Goal: Information Seeking & Learning: Check status

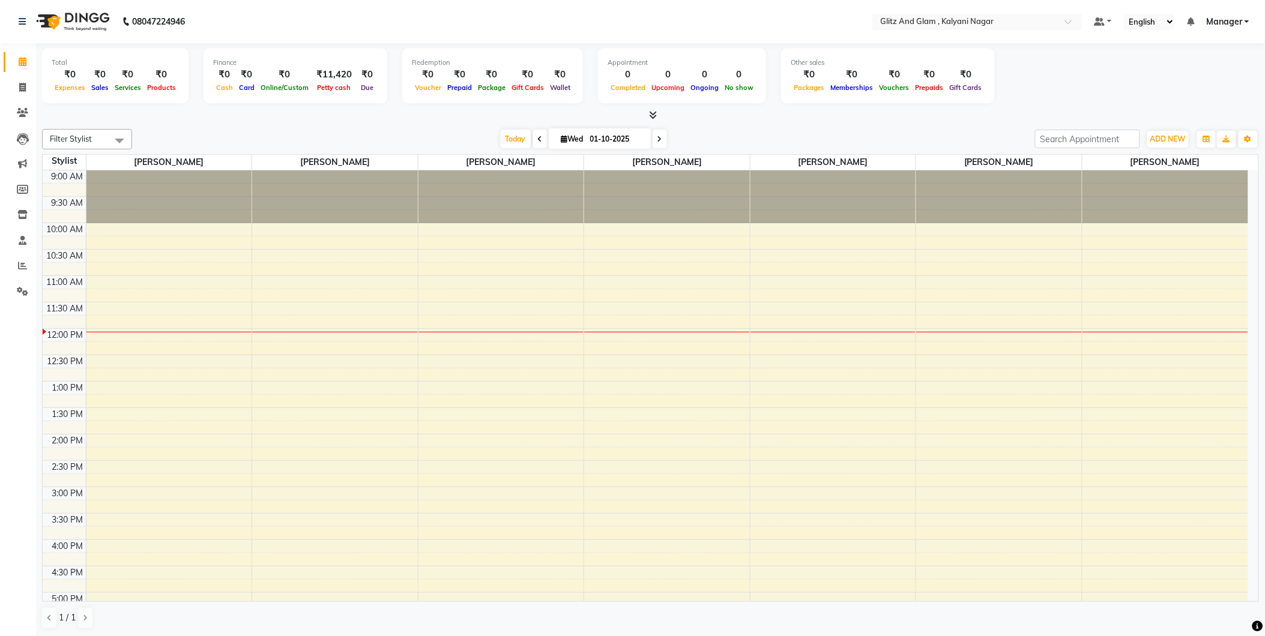
scroll to position [106, 0]
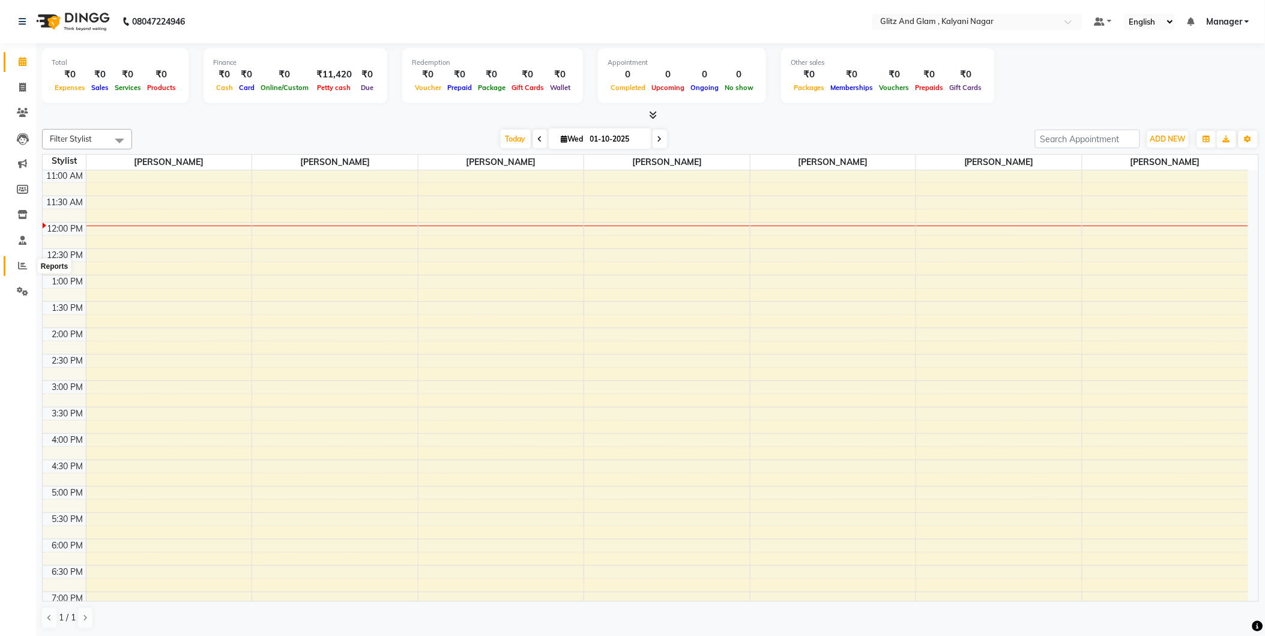
click at [18, 265] on icon at bounding box center [22, 265] width 9 height 9
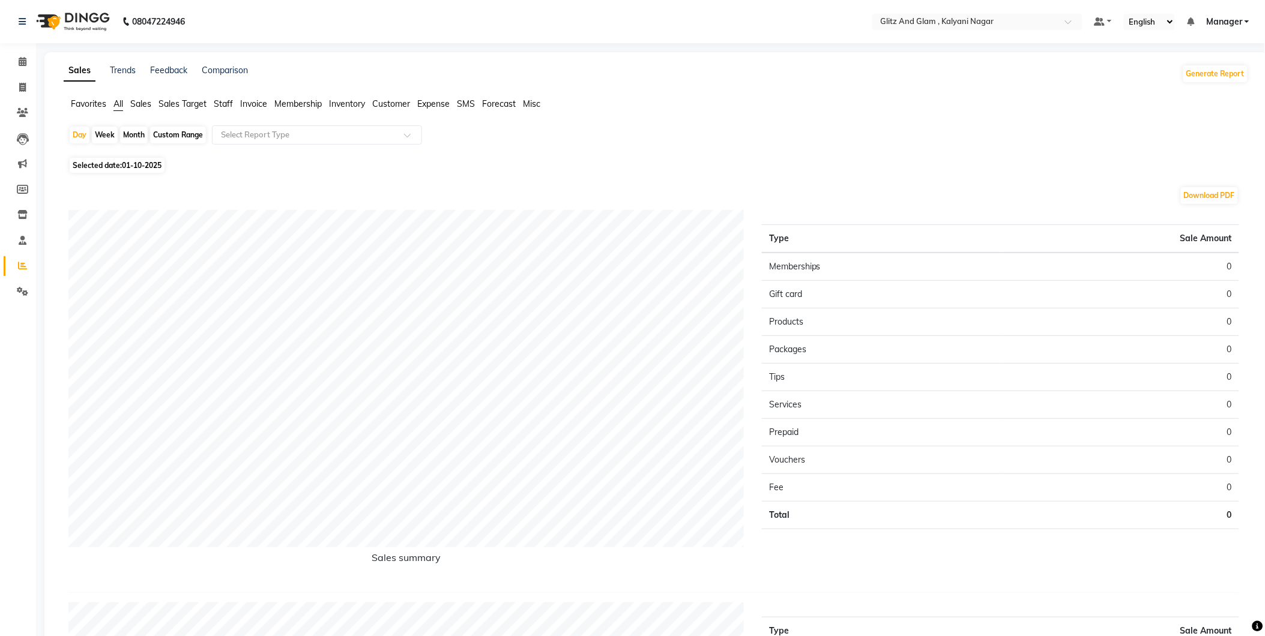
click at [139, 135] on div "Month" at bounding box center [134, 135] width 28 height 17
select select "10"
select select "2025"
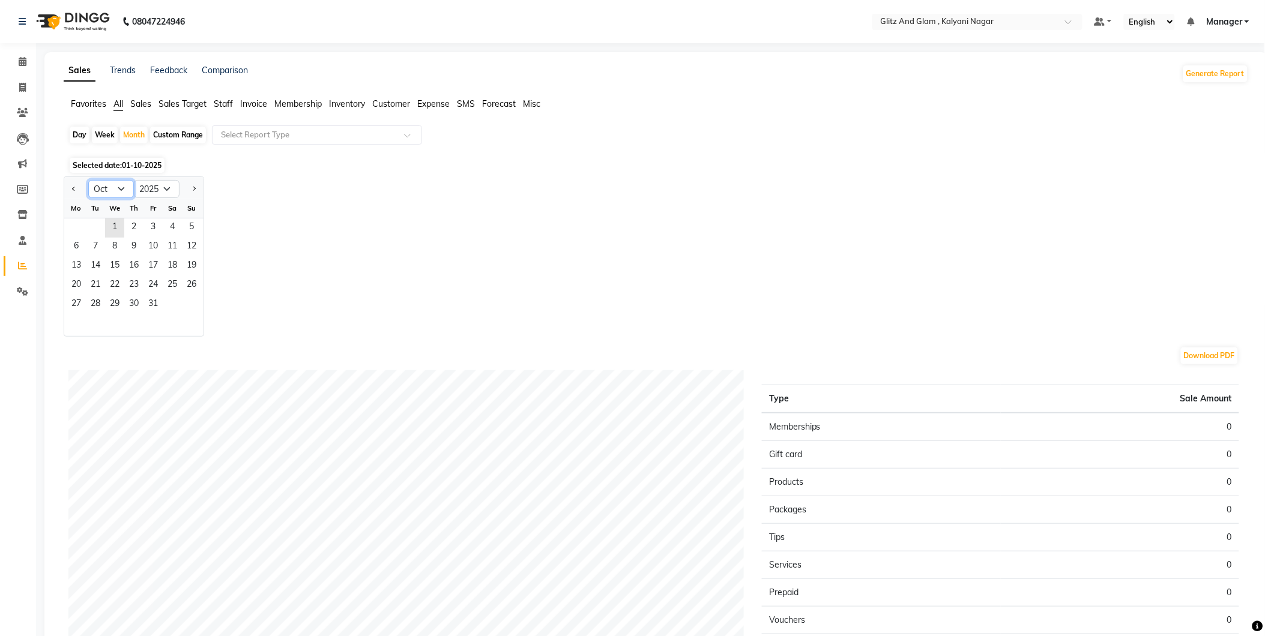
click at [127, 187] on select "Jan Feb Mar Apr May Jun [DATE] Aug Sep Oct Nov Dec" at bounding box center [111, 189] width 46 height 18
select select "9"
click at [88, 180] on select "Jan Feb Mar Apr May Jun [DATE] Aug Sep Oct Nov Dec" at bounding box center [111, 189] width 46 height 18
click at [85, 223] on span "1" at bounding box center [76, 228] width 19 height 19
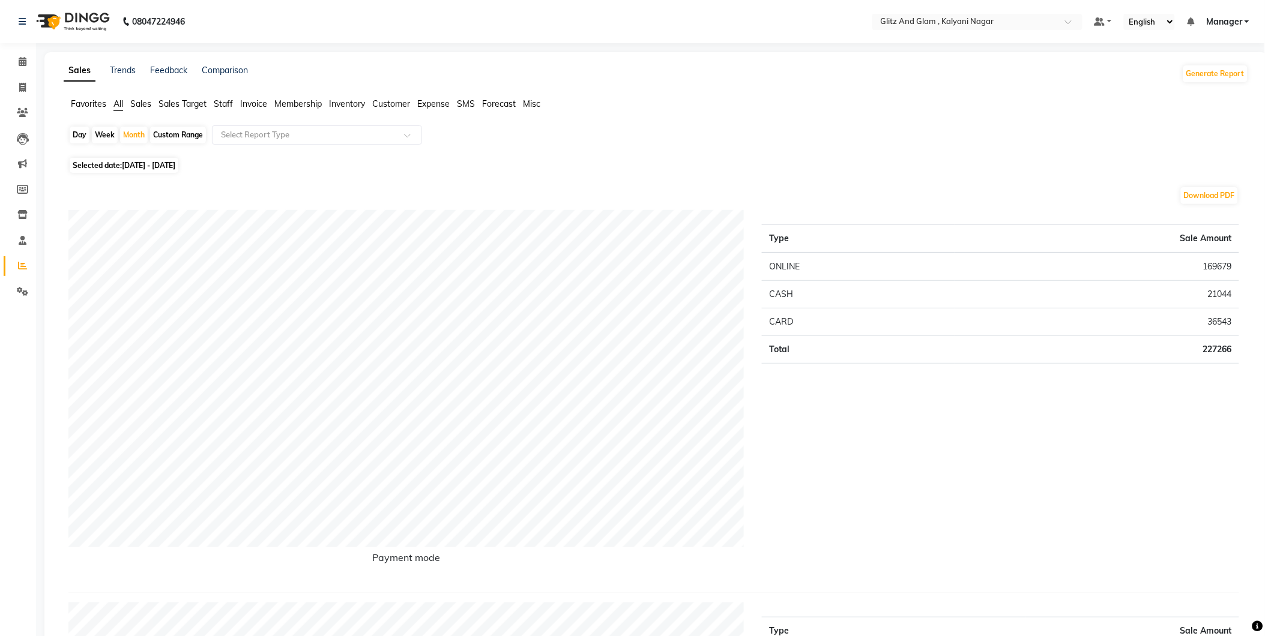
click at [224, 103] on span "Staff" at bounding box center [223, 103] width 19 height 11
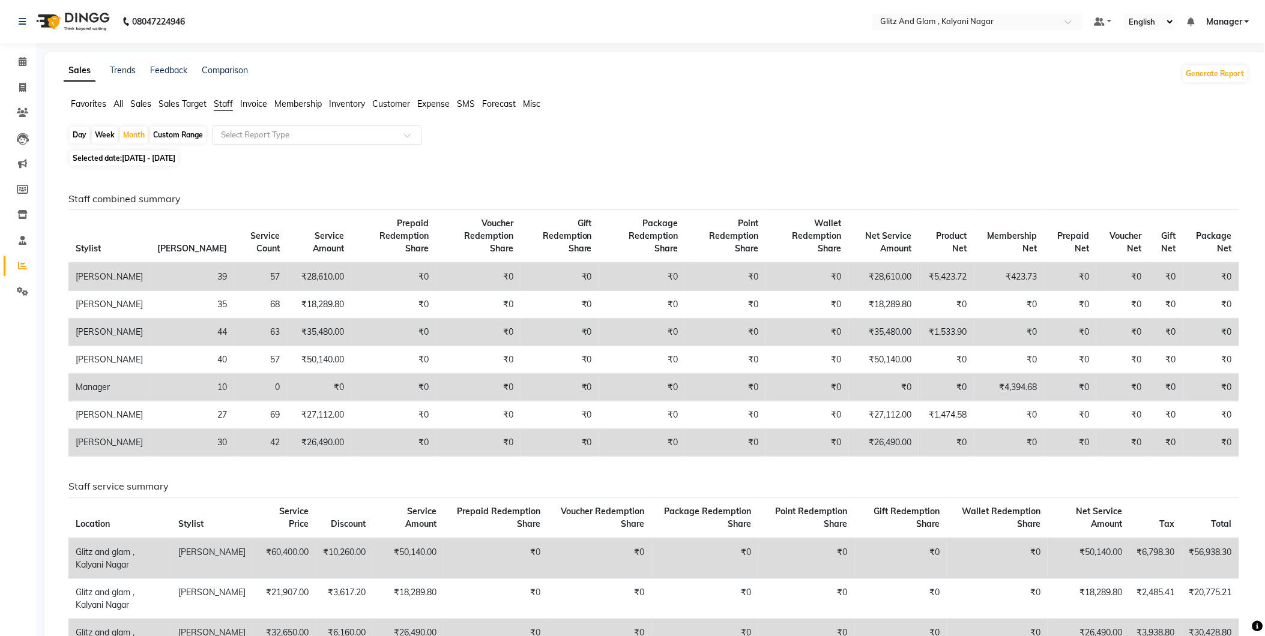
click at [301, 133] on input "text" at bounding box center [305, 135] width 173 height 12
click at [252, 104] on span "Invoice" at bounding box center [253, 103] width 27 height 11
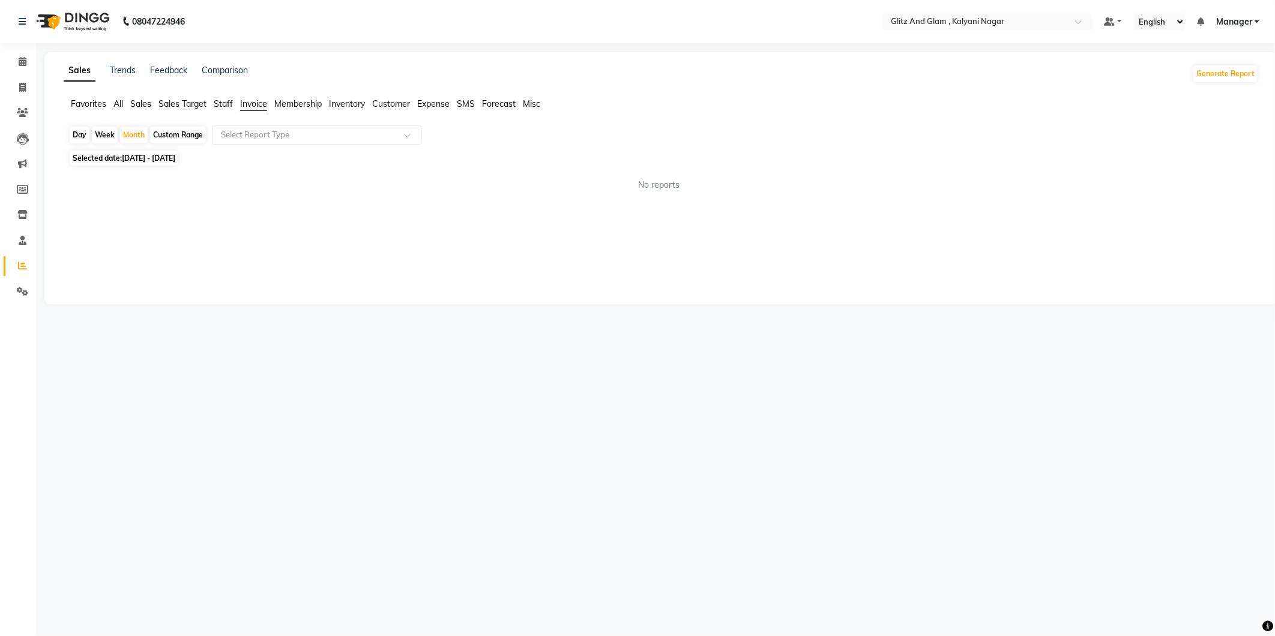
click at [225, 100] on span "Staff" at bounding box center [223, 103] width 19 height 11
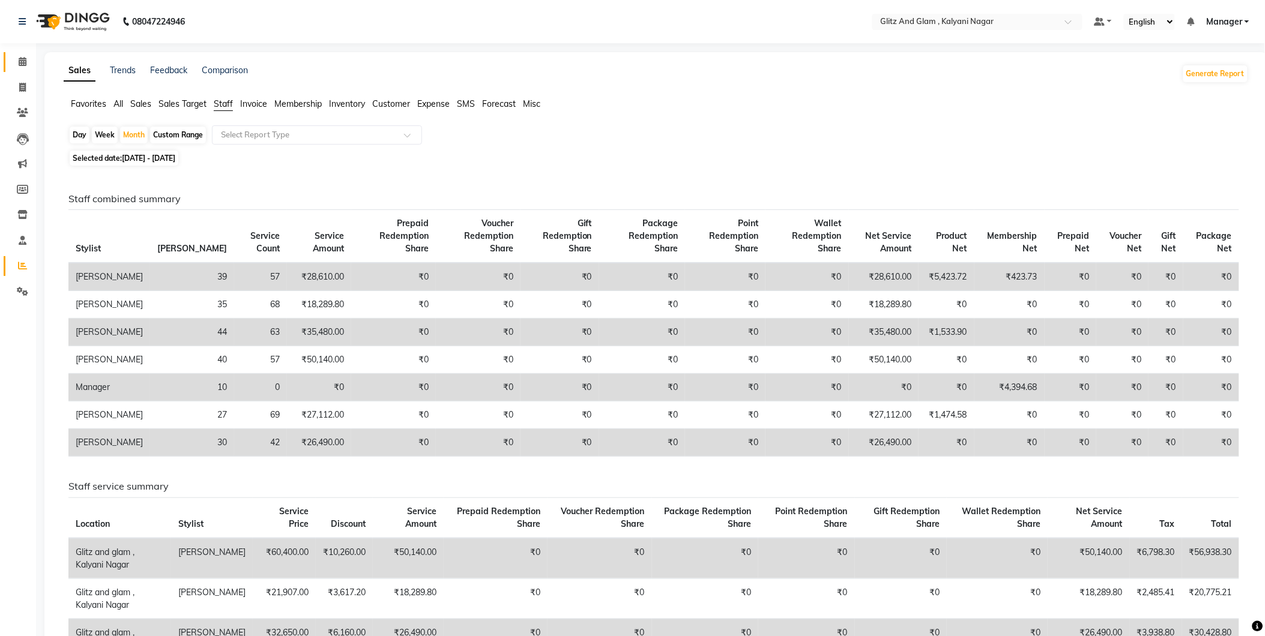
click at [16, 70] on link "Calendar" at bounding box center [18, 62] width 29 height 20
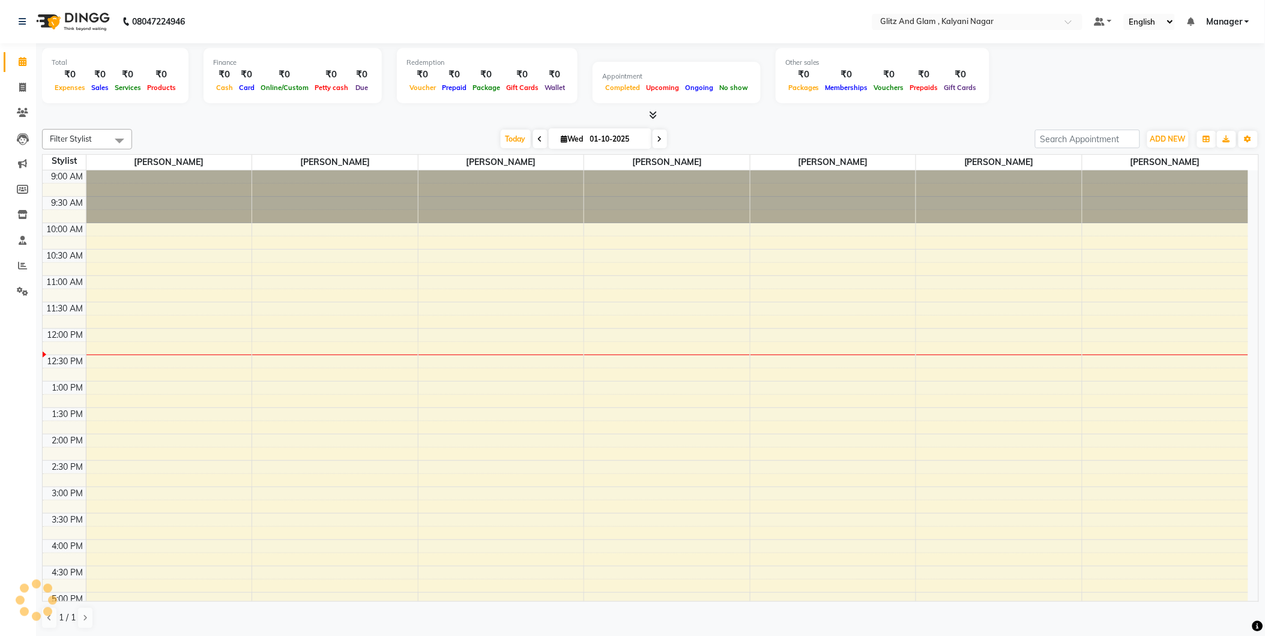
scroll to position [159, 0]
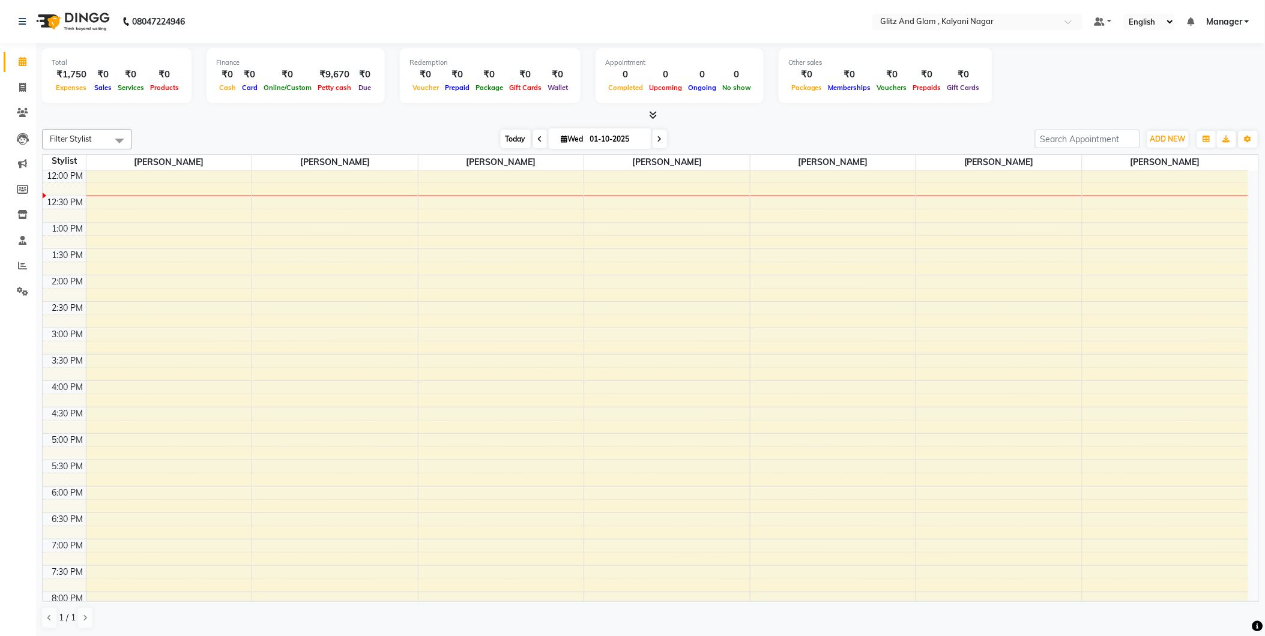
click at [504, 133] on span "Today" at bounding box center [516, 139] width 30 height 19
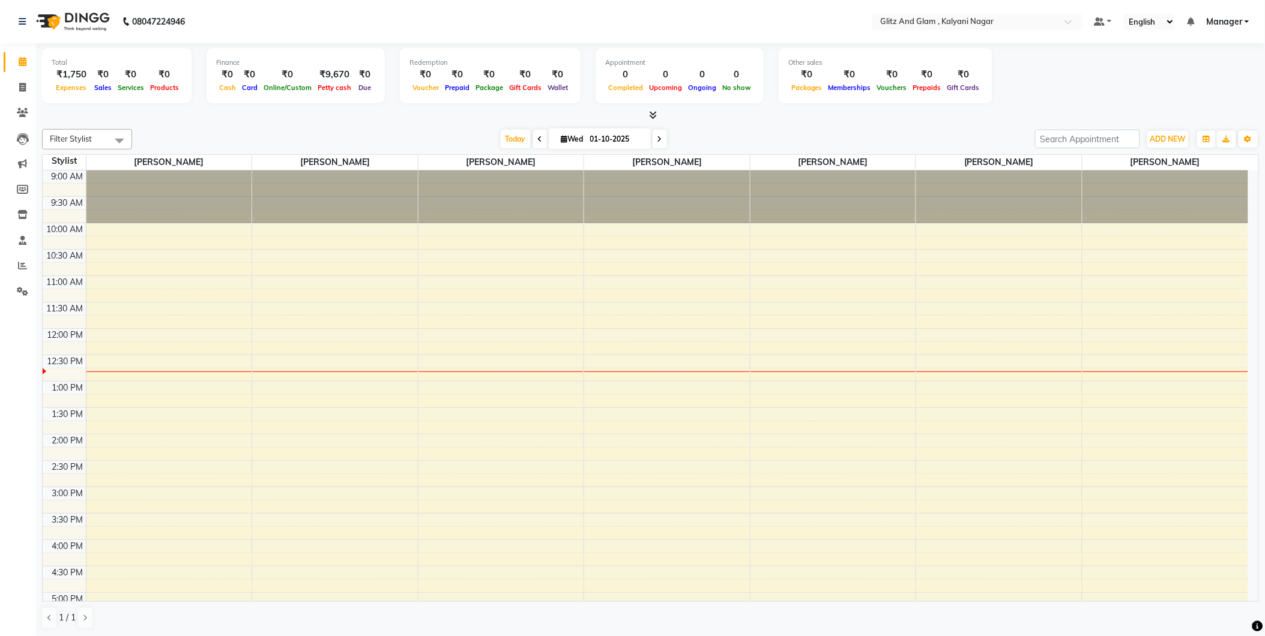
scroll to position [1, 0]
